Goal: Information Seeking & Learning: Understand process/instructions

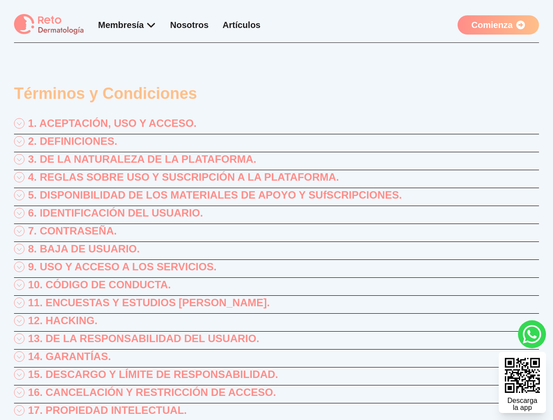
click at [276, 125] on div "1. ACEPTACIÓN, USO Y ACCESO." at bounding box center [276, 125] width 525 height 18
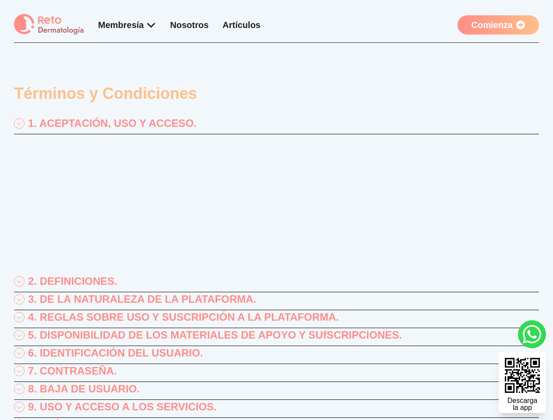
click at [276, 143] on p "“RETO ENARM, S.A. DE C.V.”, (en lo sucesivo “Reto Dermatología”) con Registro F…" at bounding box center [276, 159] width 525 height 42
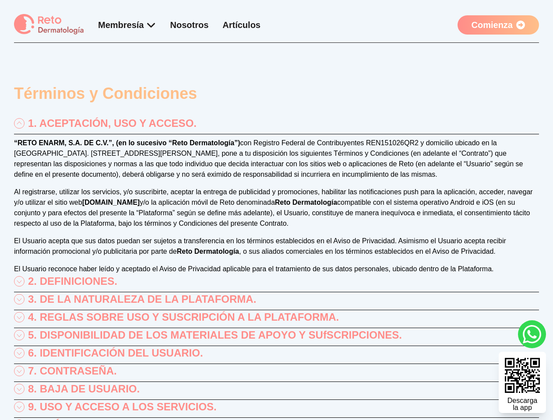
click at [276, 161] on p "“RETO ENARM, S.A. DE C.V.”, (en lo sucesivo “Reto Dermatología”) con Registro F…" at bounding box center [276, 159] width 525 height 42
click at [276, 179] on p "“RETO ENARM, S.A. DE C.V.”, (en lo sucesivo “Reto Dermatología”) con Registro F…" at bounding box center [276, 159] width 525 height 42
click at [276, 197] on div "“RETO ENARM, S.A. DE C.V.”, (en lo sucesivo “Reto Dermatología”) con Registro F…" at bounding box center [276, 206] width 525 height 137
click at [276, 215] on p "Al registrarse, utilizar los servicios, y/o suscribirte, aceptar la entrega de …" at bounding box center [276, 208] width 525 height 42
click at [276, 229] on p "Al registrarse, utilizar los servicios, y/o suscribirte, aceptar la entrega de …" at bounding box center [276, 208] width 525 height 42
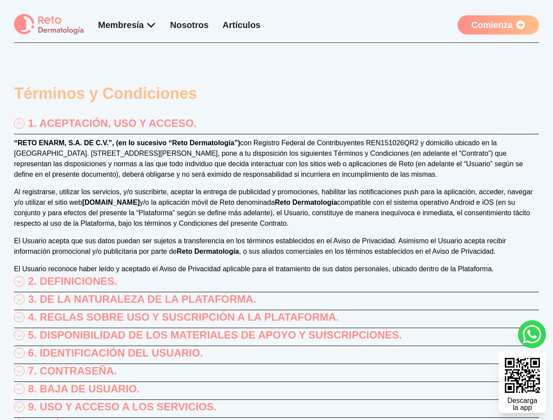
click at [276, 251] on p "El Usuario acepta que sus datos puedan ser sujetos a transferencia en los térmi…" at bounding box center [276, 246] width 525 height 21
click at [276, 269] on div "“RETO ENARM, S.A. DE C.V.”, (en lo sucesivo “Reto Dermatología”) con Registro F…" at bounding box center [276, 206] width 525 height 137
click at [276, 287] on div "2. DEFINICIONES." at bounding box center [276, 283] width 525 height 18
